Goal: Information Seeking & Learning: Learn about a topic

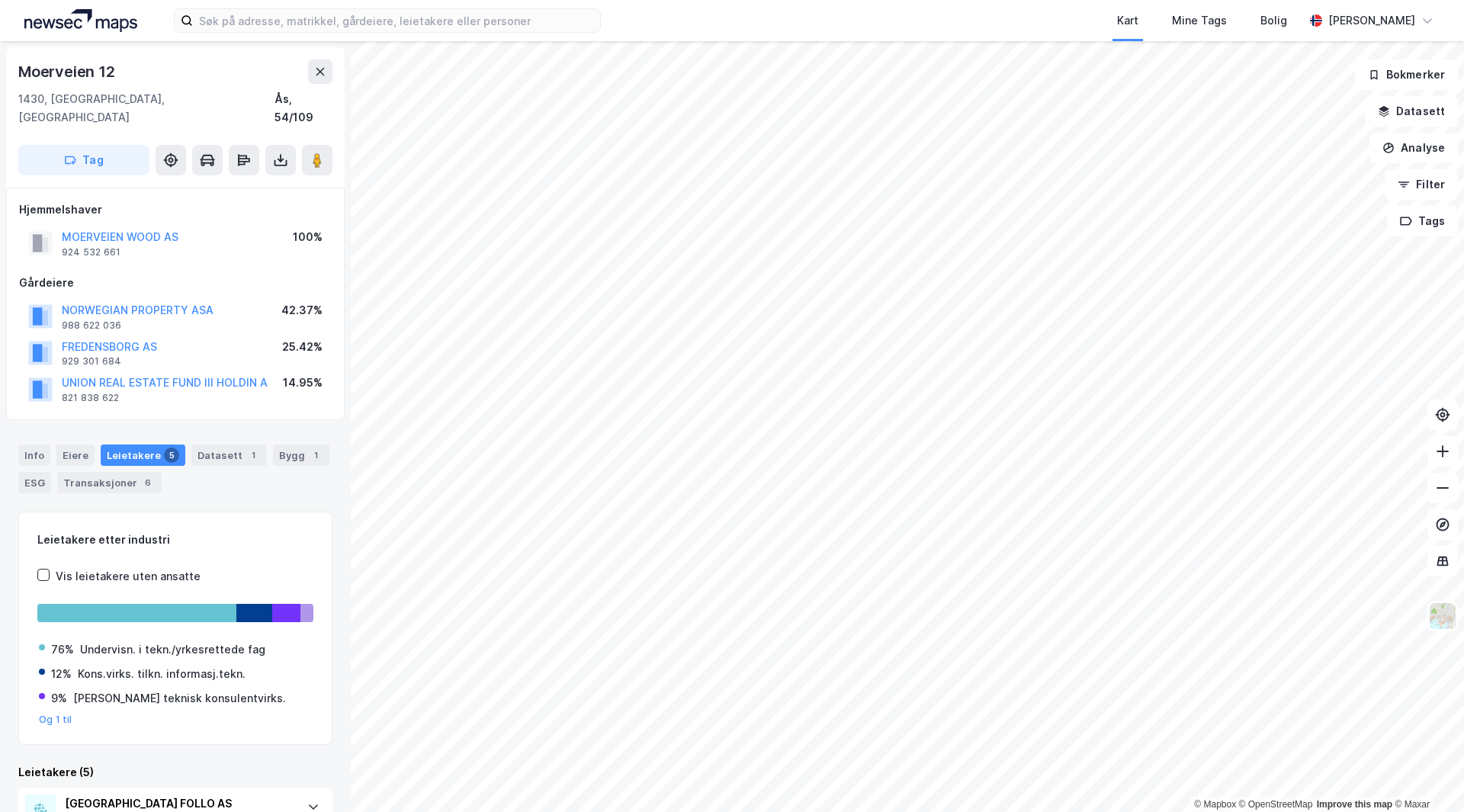
click at [392, 1] on div "Kart Mine Tags [PERSON_NAME] Skaland" at bounding box center [732, 21] width 1464 height 41
click at [387, 12] on input at bounding box center [397, 21] width 407 height 23
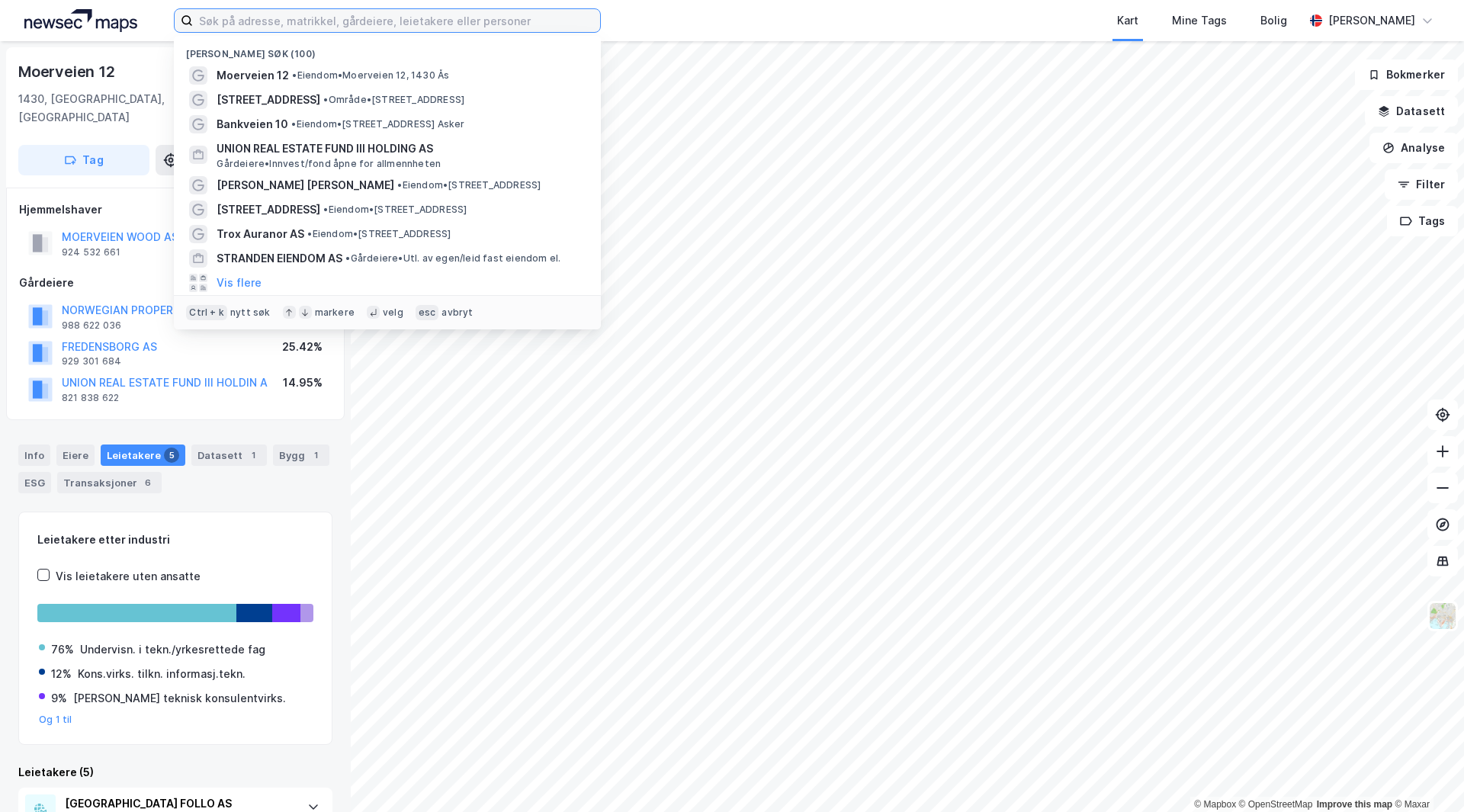
click at [387, 13] on input at bounding box center [397, 21] width 407 height 23
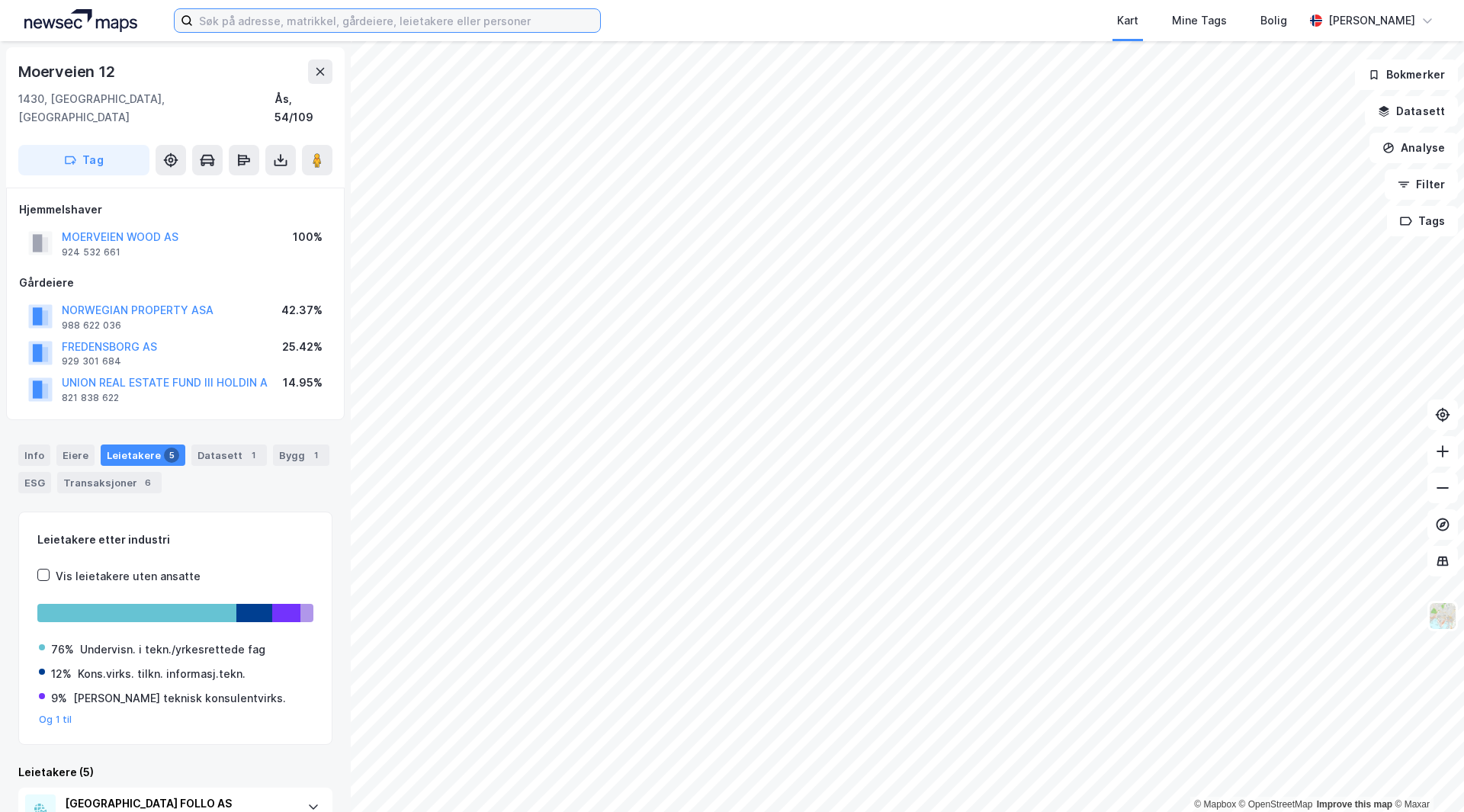
click at [204, 13] on input at bounding box center [397, 21] width 407 height 23
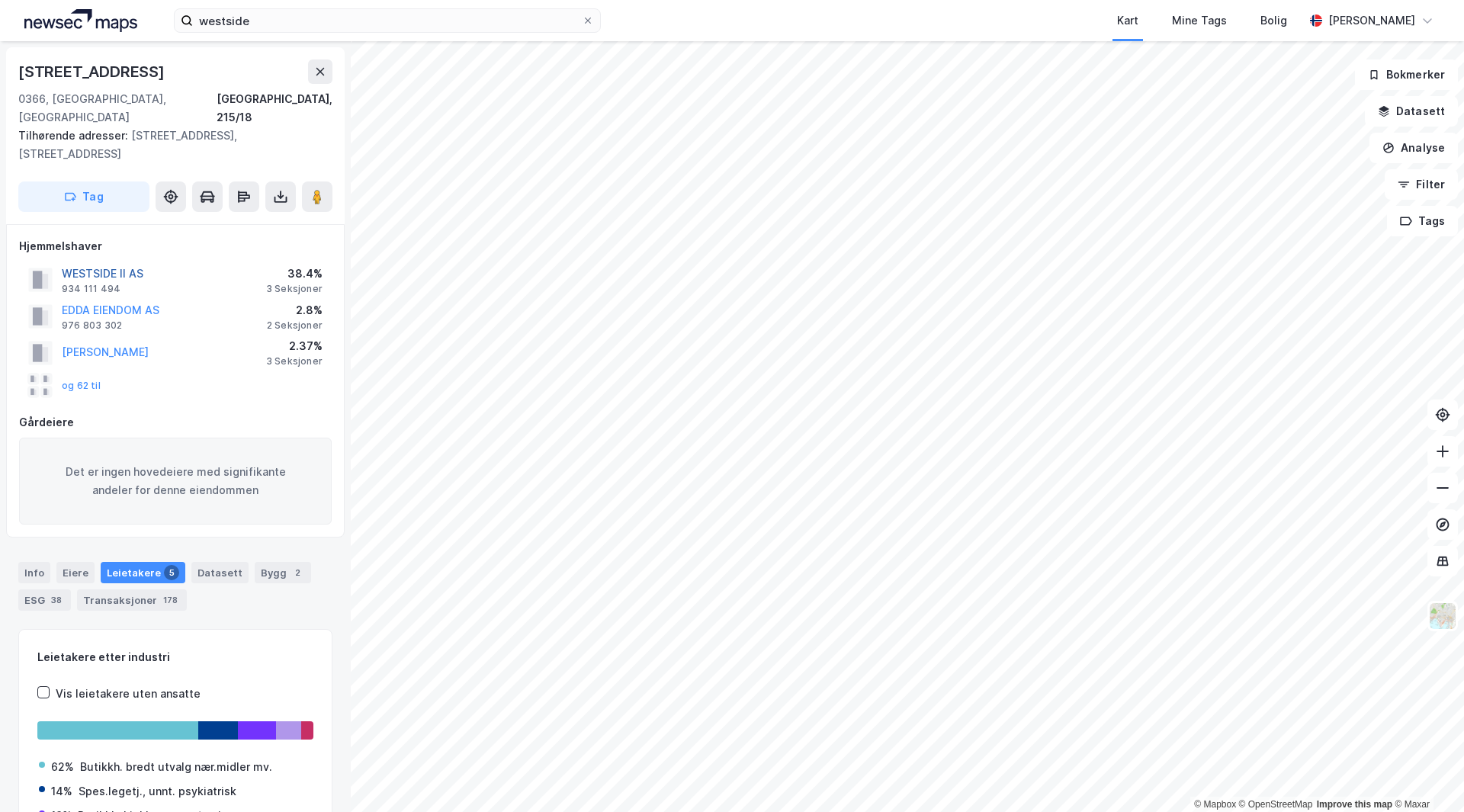
click at [0, 0] on button "WESTSIDE II AS" at bounding box center [0, 0] width 0 height 0
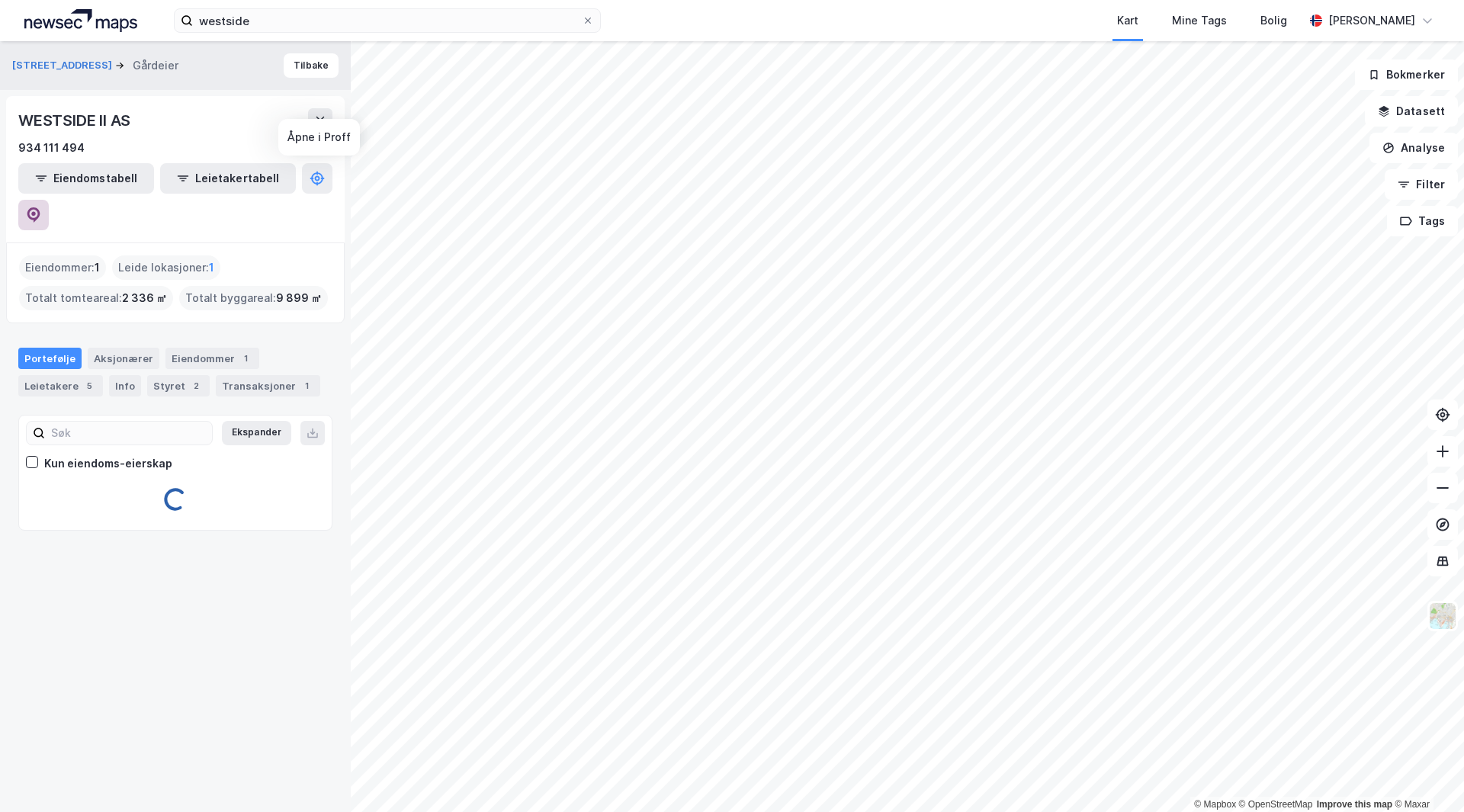
click at [49, 200] on button at bounding box center [33, 215] width 30 height 30
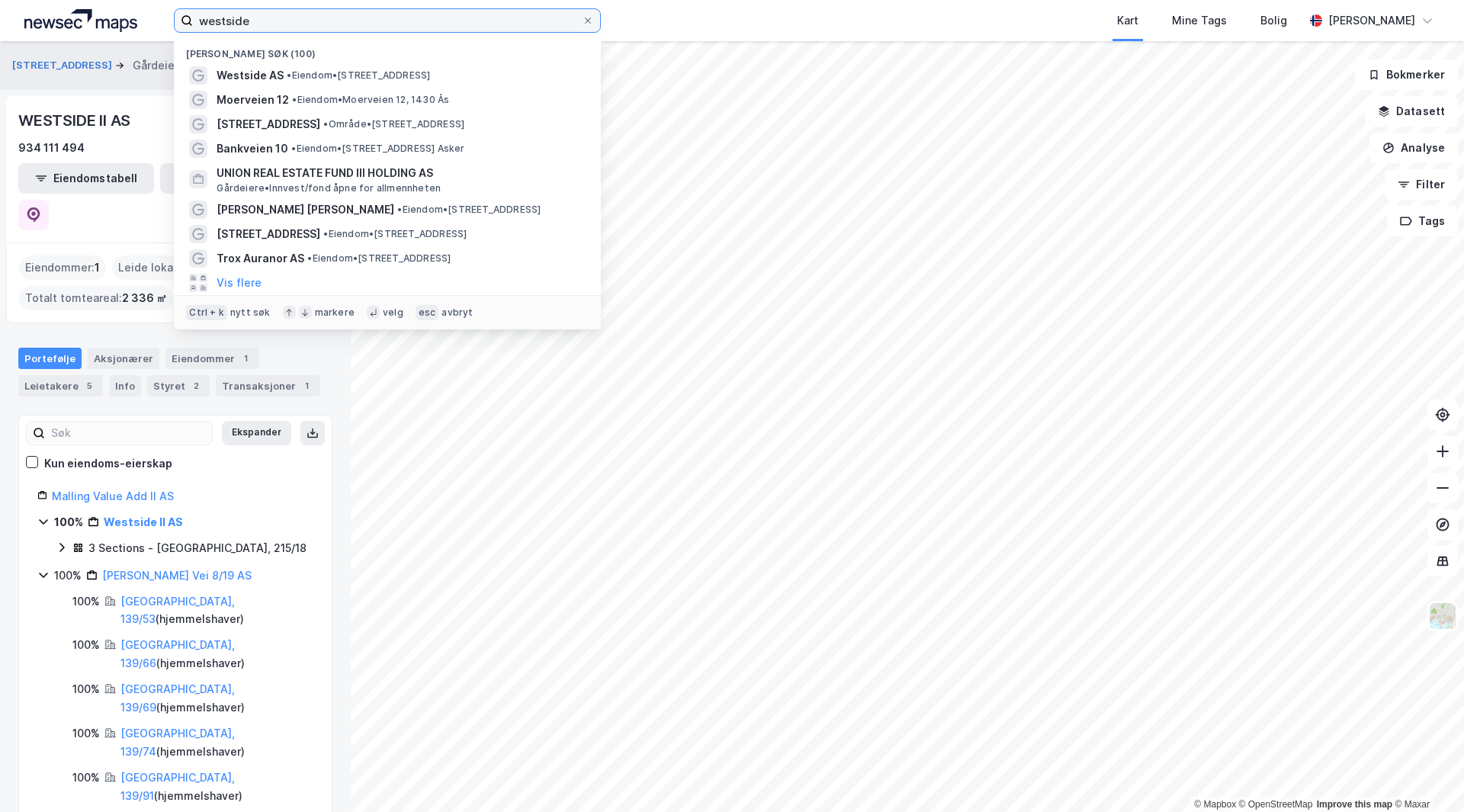
click at [310, 16] on input "westside" at bounding box center [387, 21] width 389 height 23
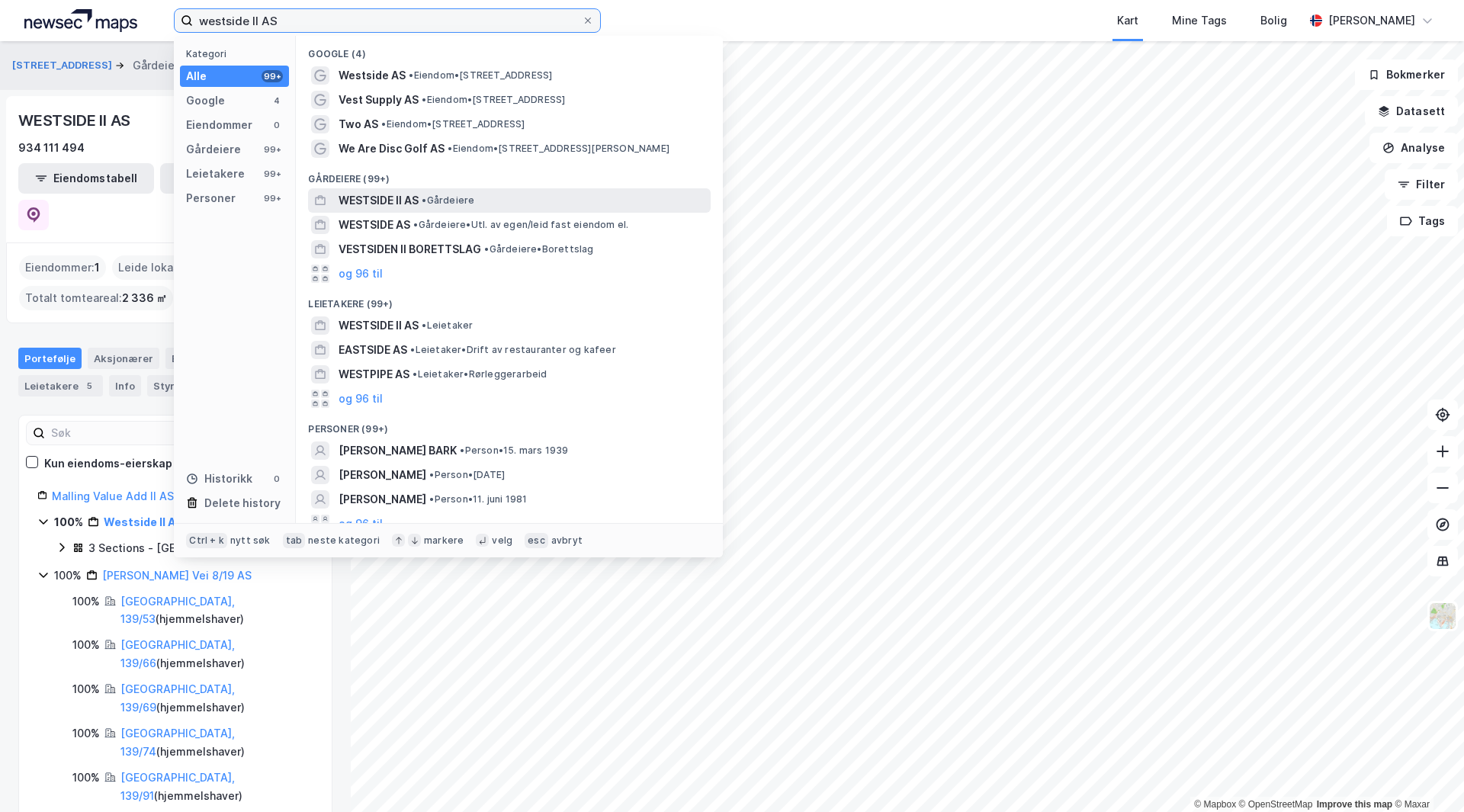
type input "westside II AS"
click at [434, 209] on div "WESTSIDE II AS • Gårdeiere" at bounding box center [524, 200] width 369 height 18
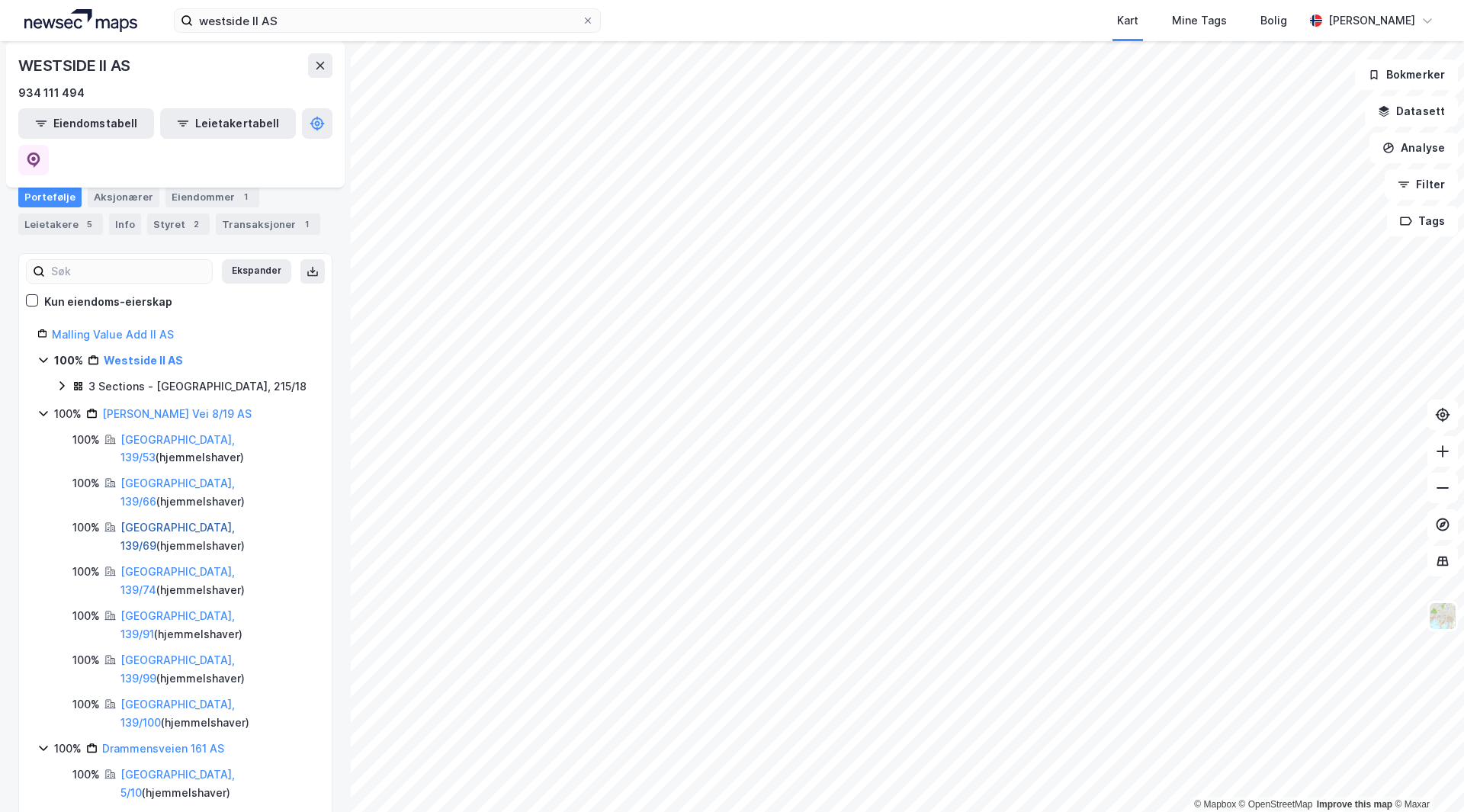
scroll to position [76, 0]
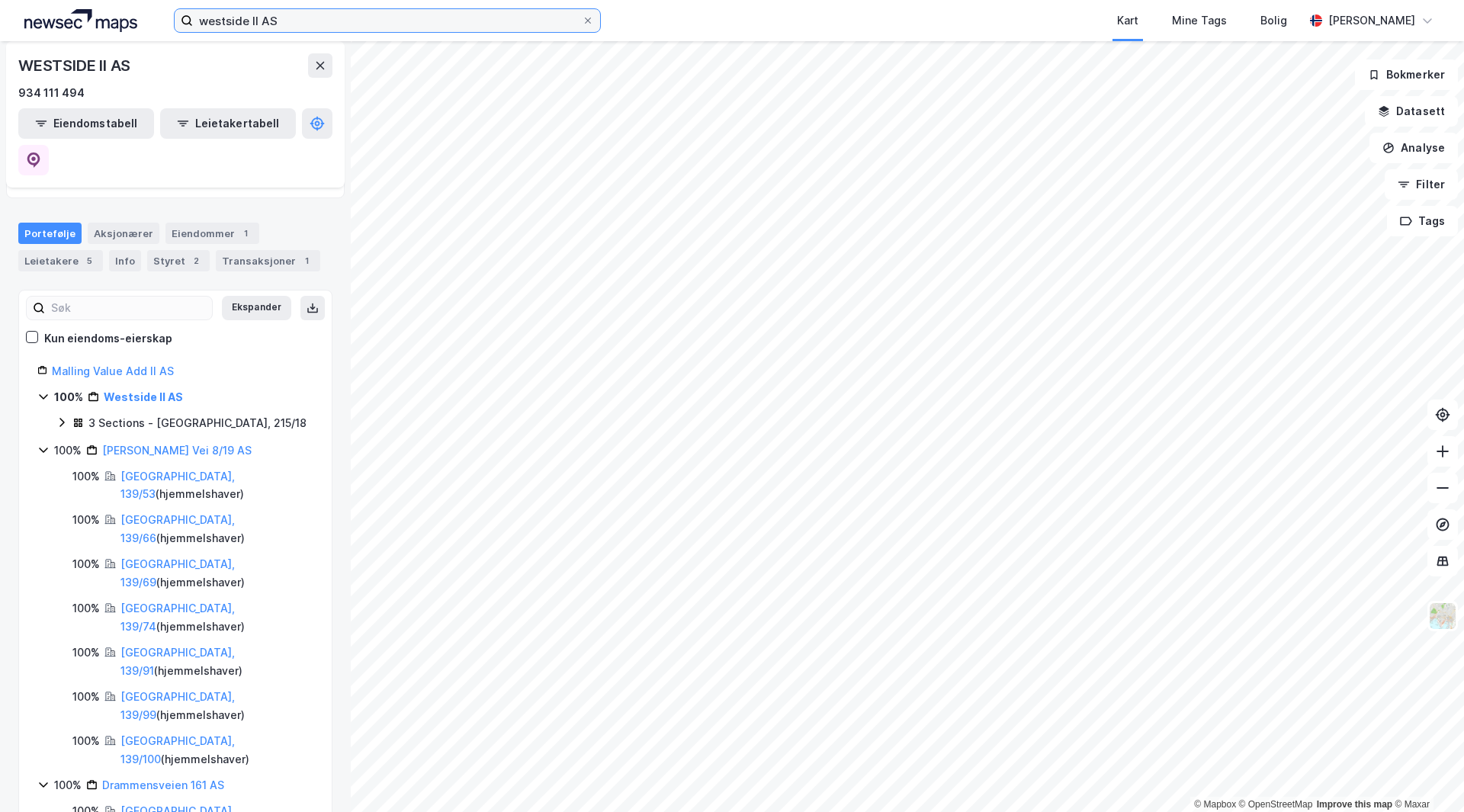
click at [310, 28] on input "westside II AS" at bounding box center [387, 21] width 389 height 23
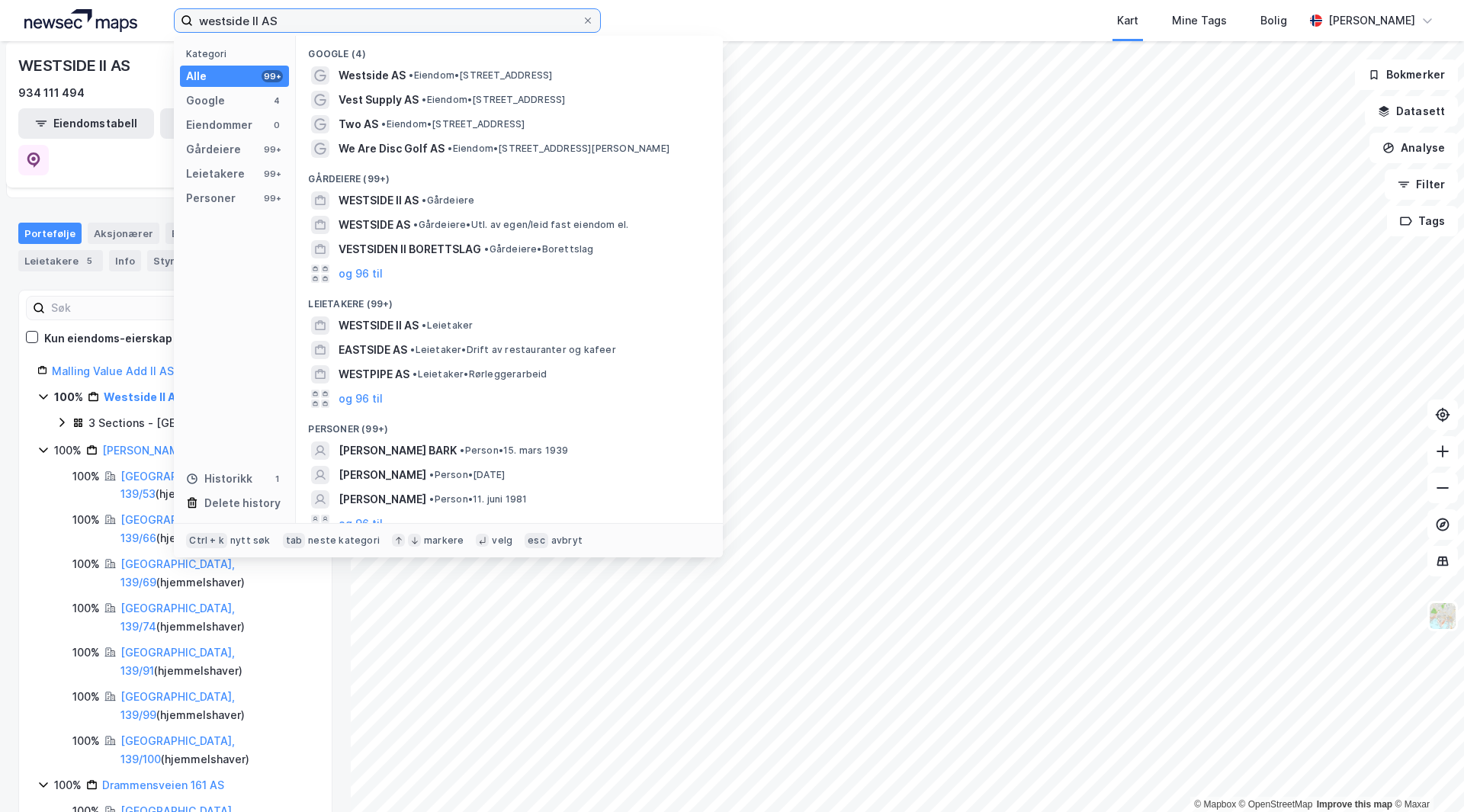
click at [310, 28] on input "westside II AS" at bounding box center [387, 21] width 389 height 23
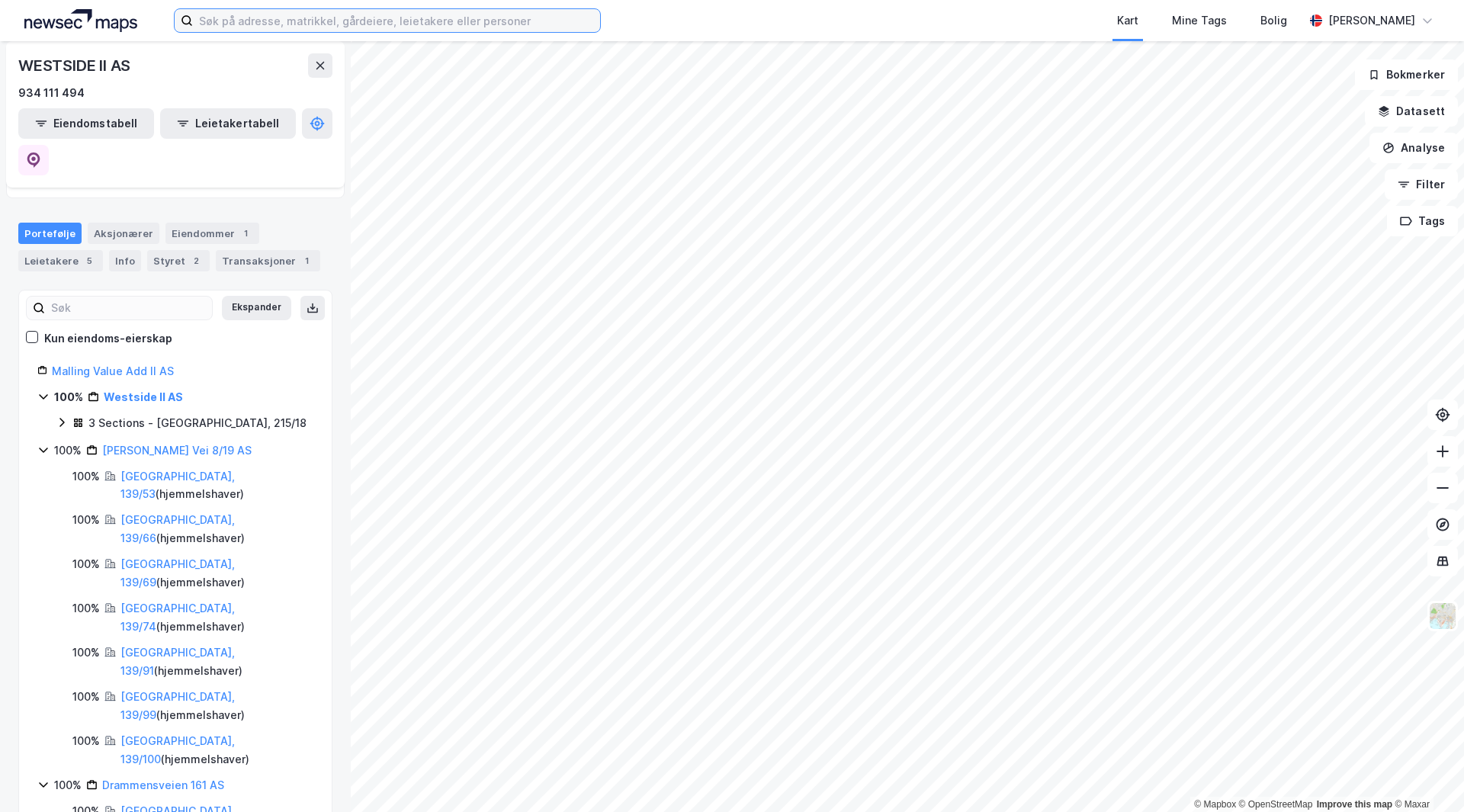
click at [227, 10] on input at bounding box center [397, 21] width 407 height 23
